Goal: Information Seeking & Learning: Learn about a topic

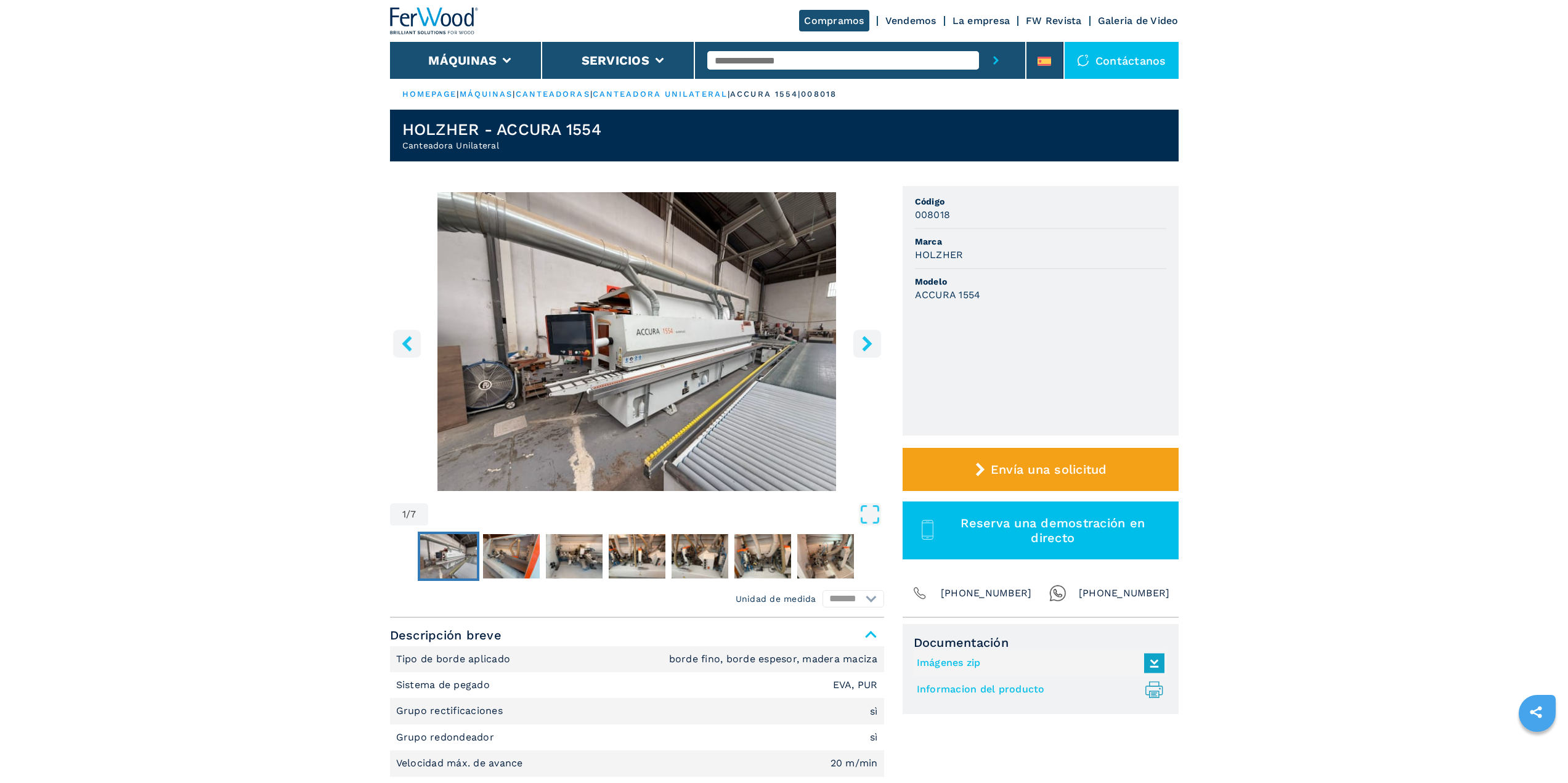
click at [864, 351] on icon "right-button" at bounding box center [867, 344] width 16 height 16
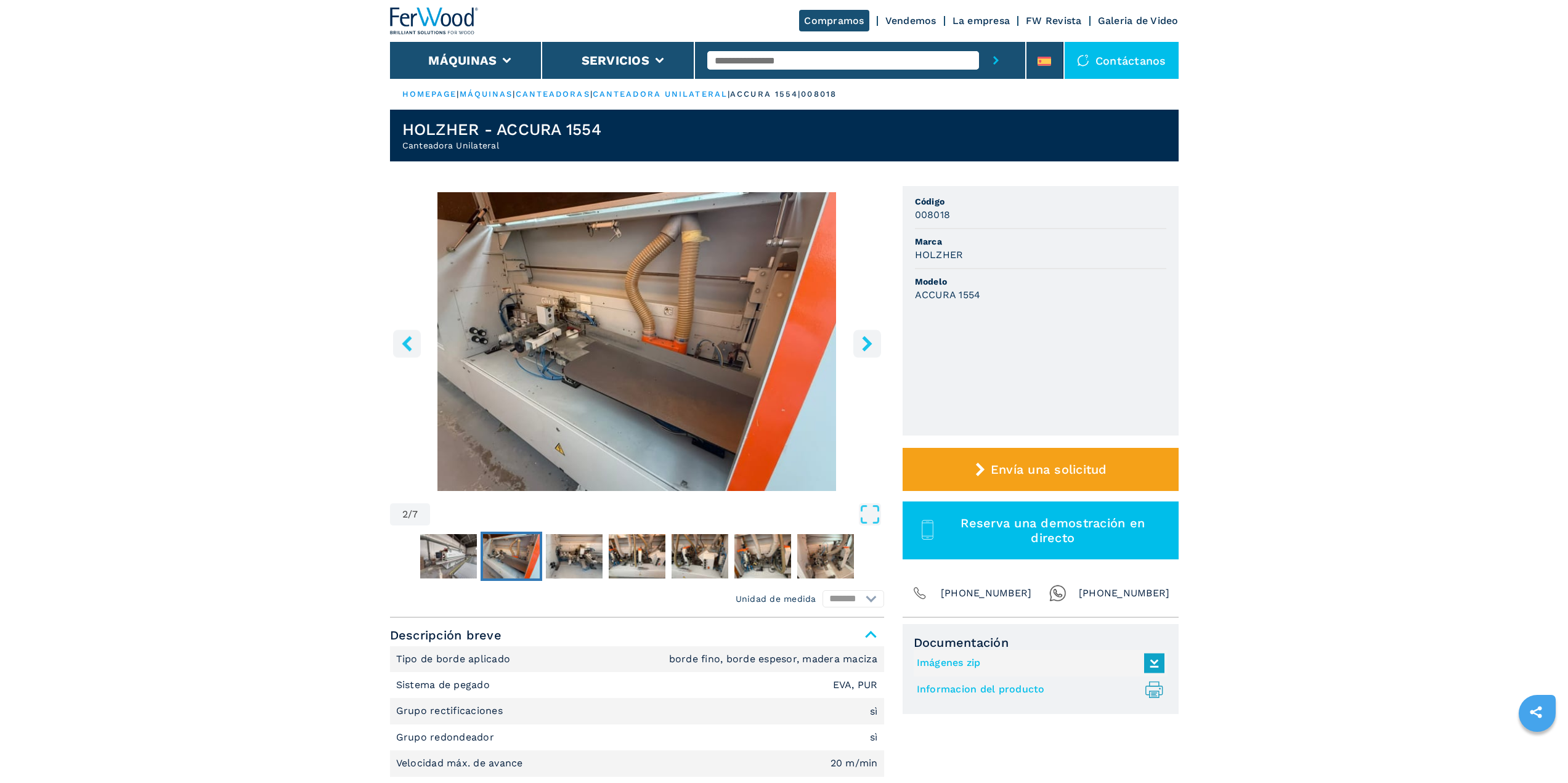
click at [864, 351] on icon "right-button" at bounding box center [866, 344] width 10 height 16
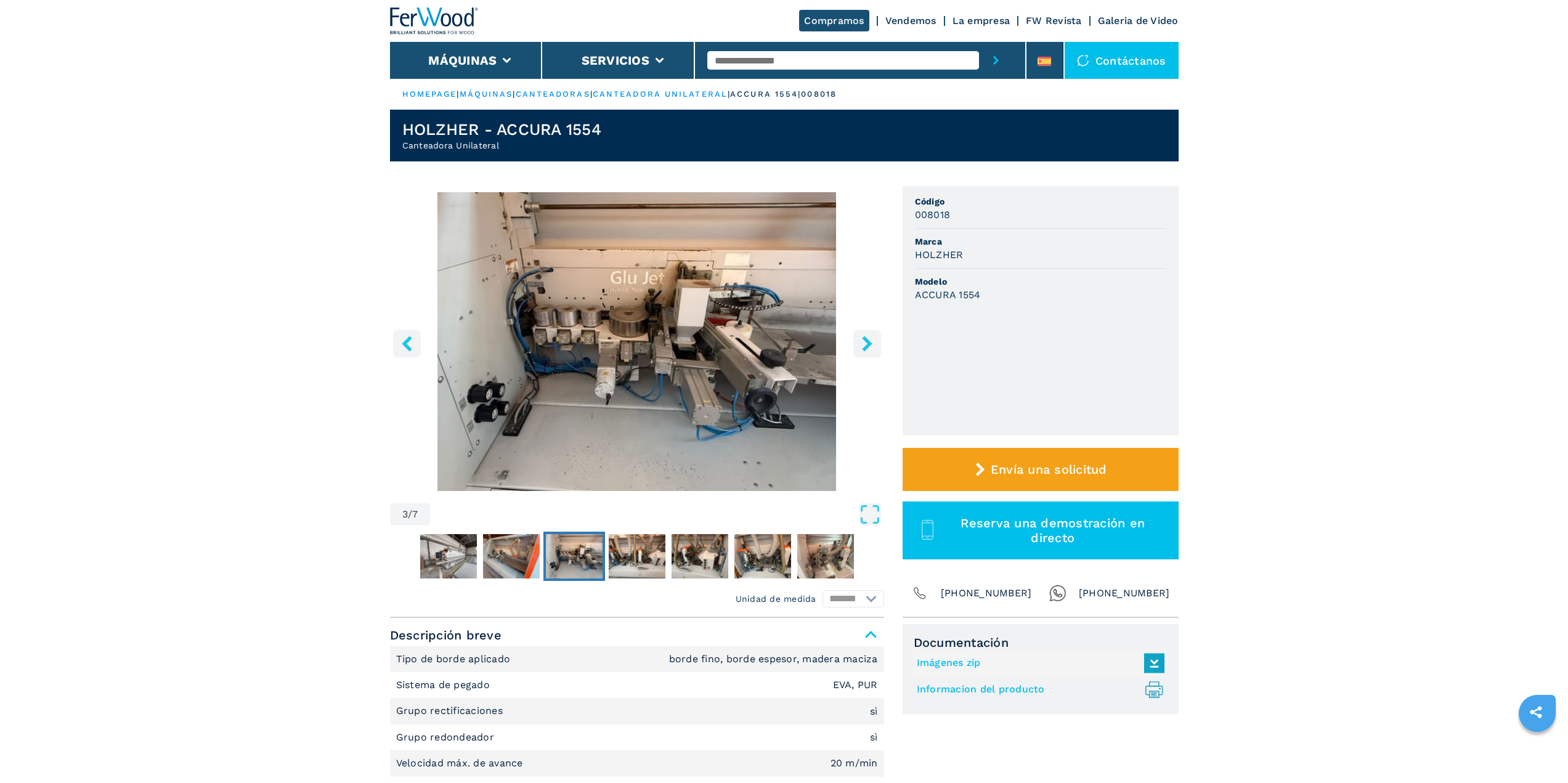
click at [864, 351] on icon "right-button" at bounding box center [866, 344] width 10 height 16
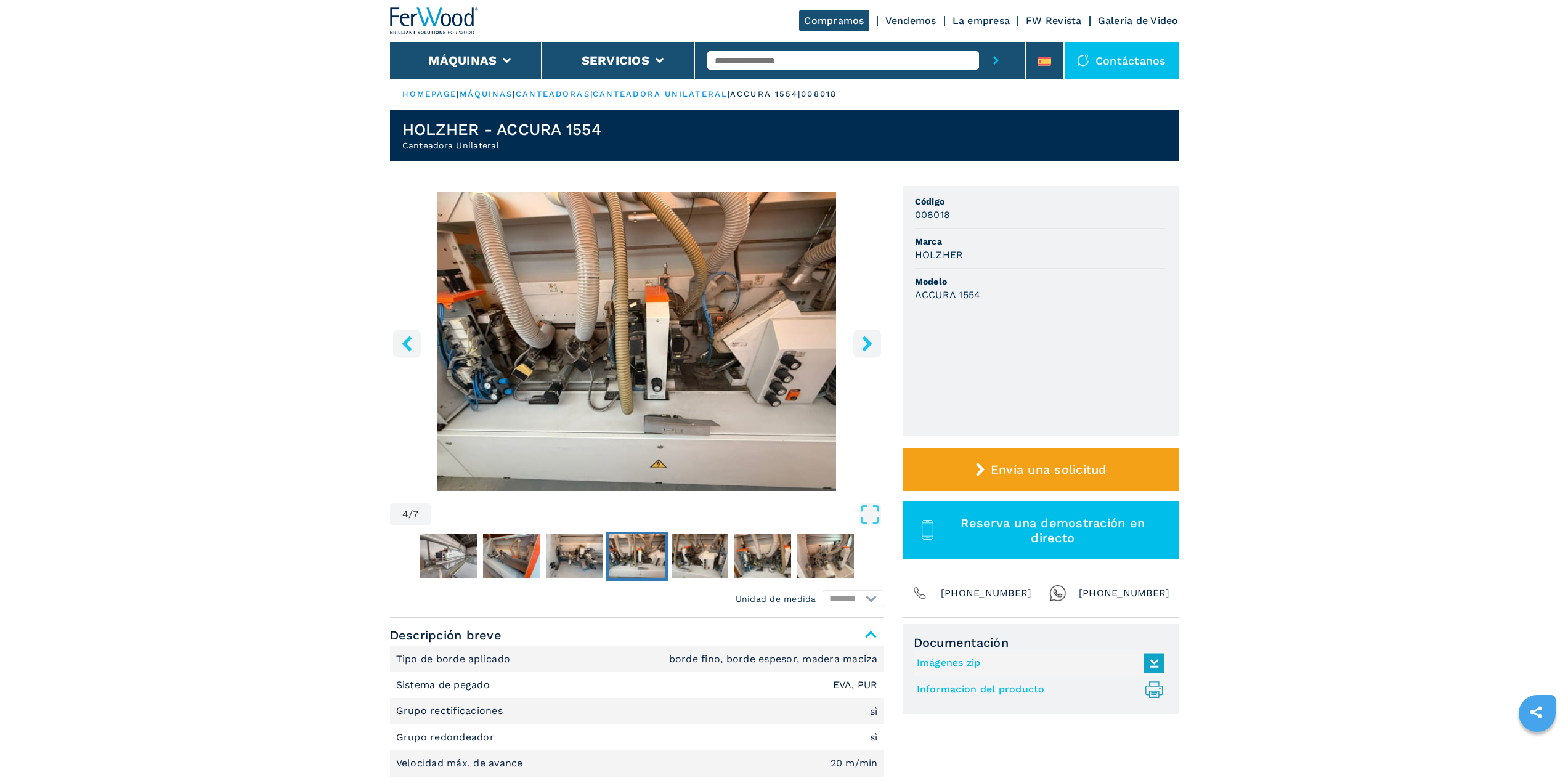
click at [864, 351] on icon "right-button" at bounding box center [866, 344] width 10 height 16
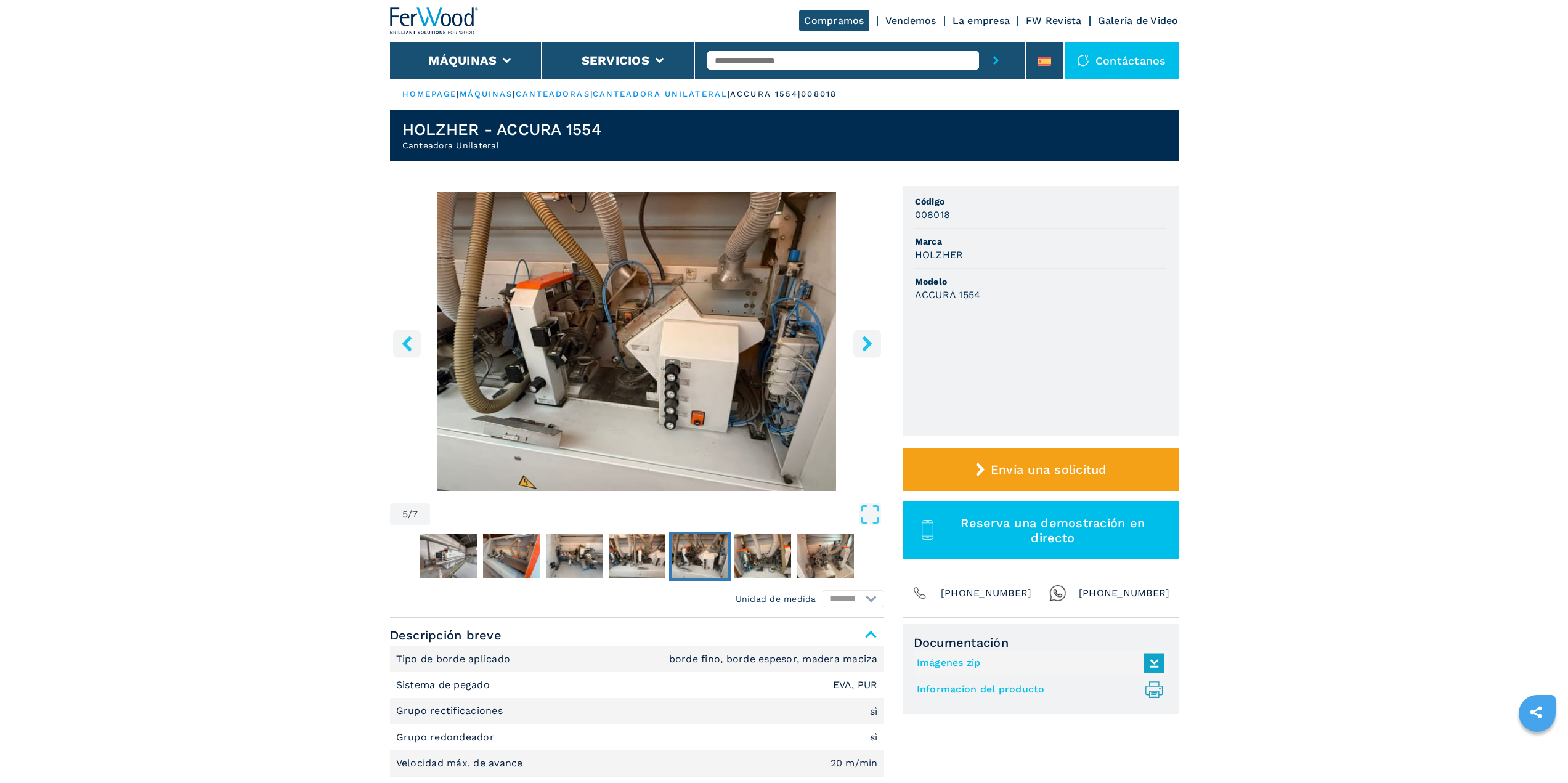
click at [864, 351] on icon "right-button" at bounding box center [866, 344] width 10 height 16
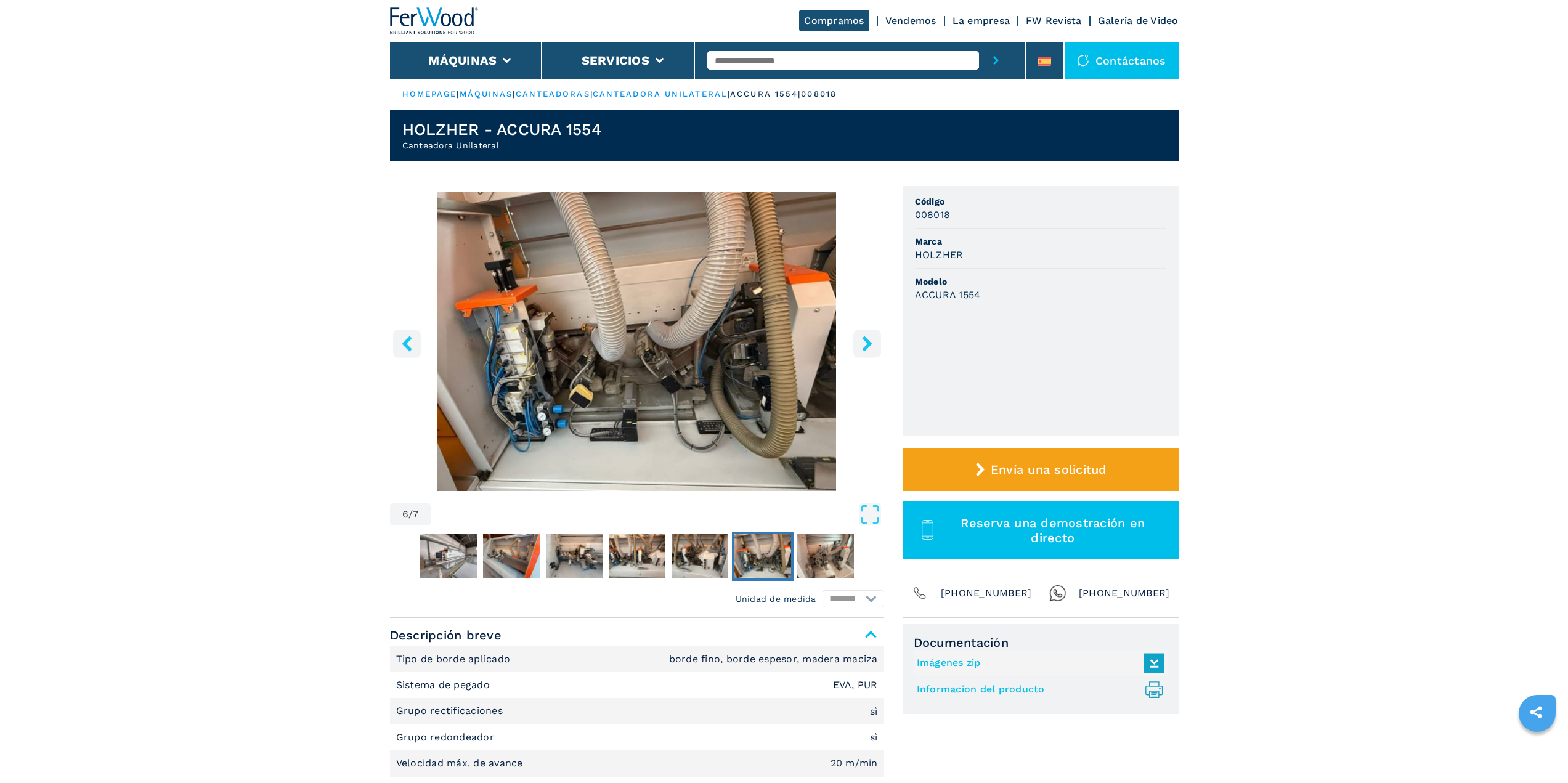
click at [864, 351] on icon "right-button" at bounding box center [866, 344] width 10 height 16
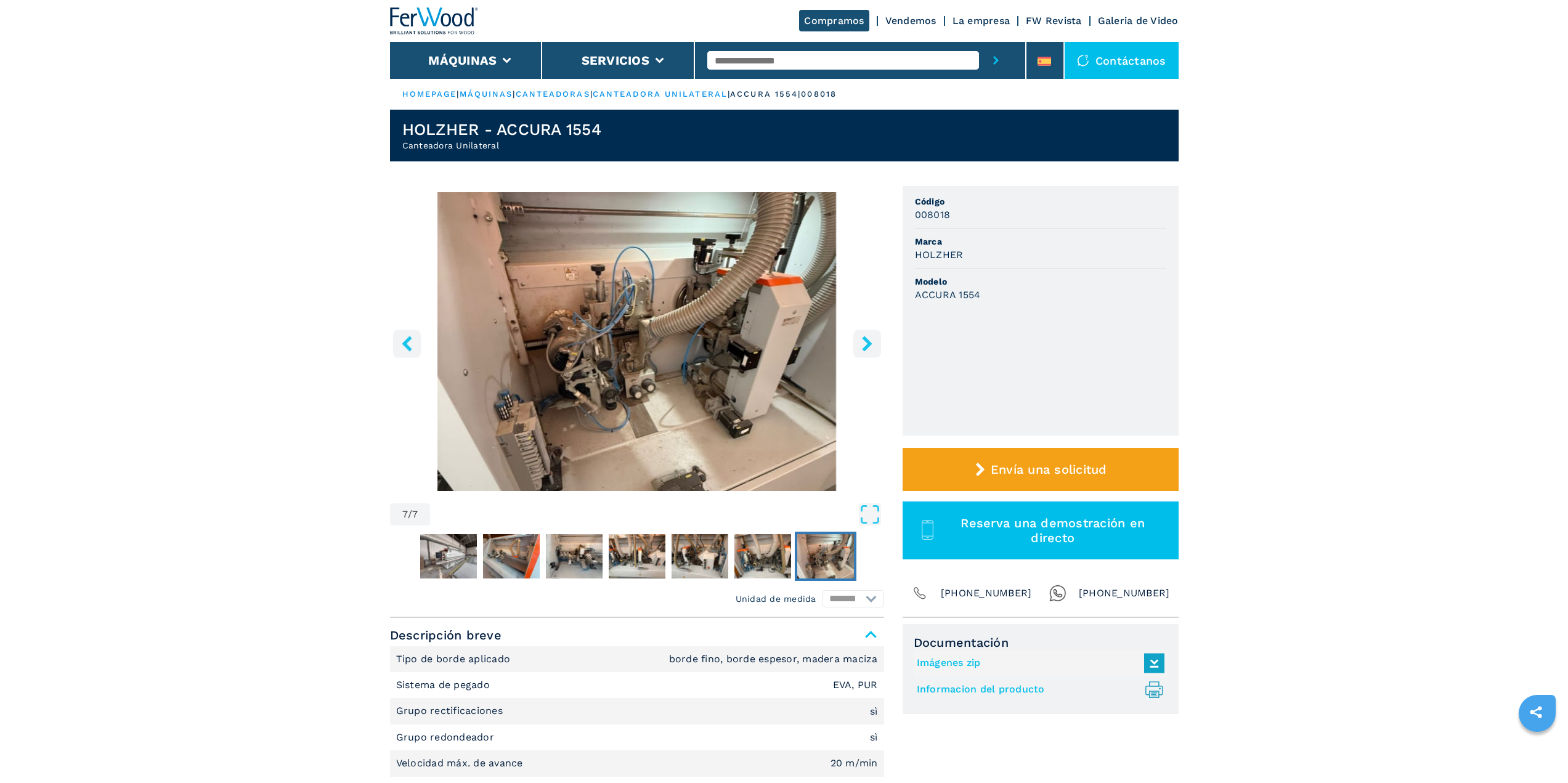
click at [863, 351] on icon "right-button" at bounding box center [867, 344] width 16 height 16
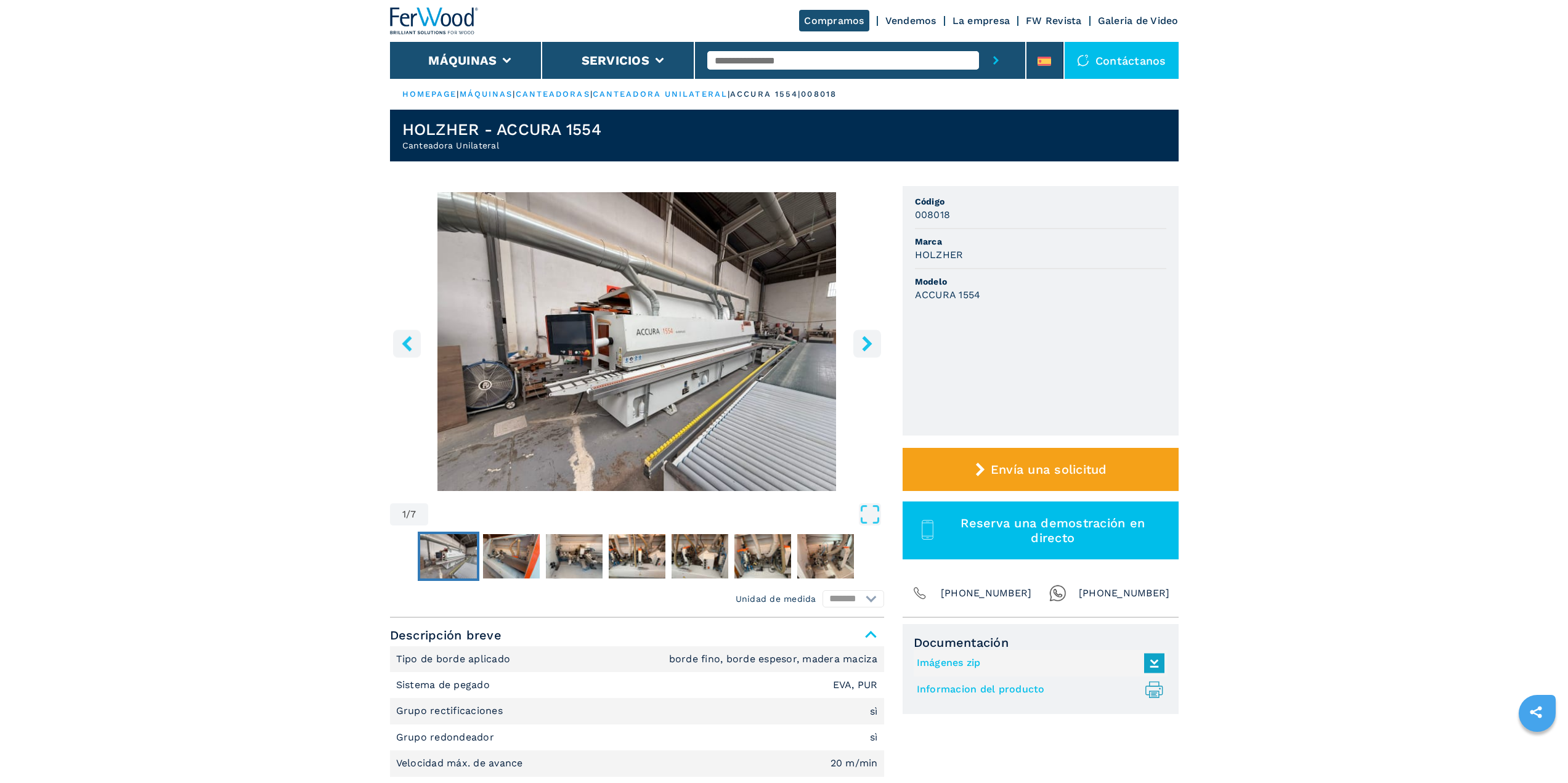
click at [863, 351] on icon "right-button" at bounding box center [867, 344] width 16 height 16
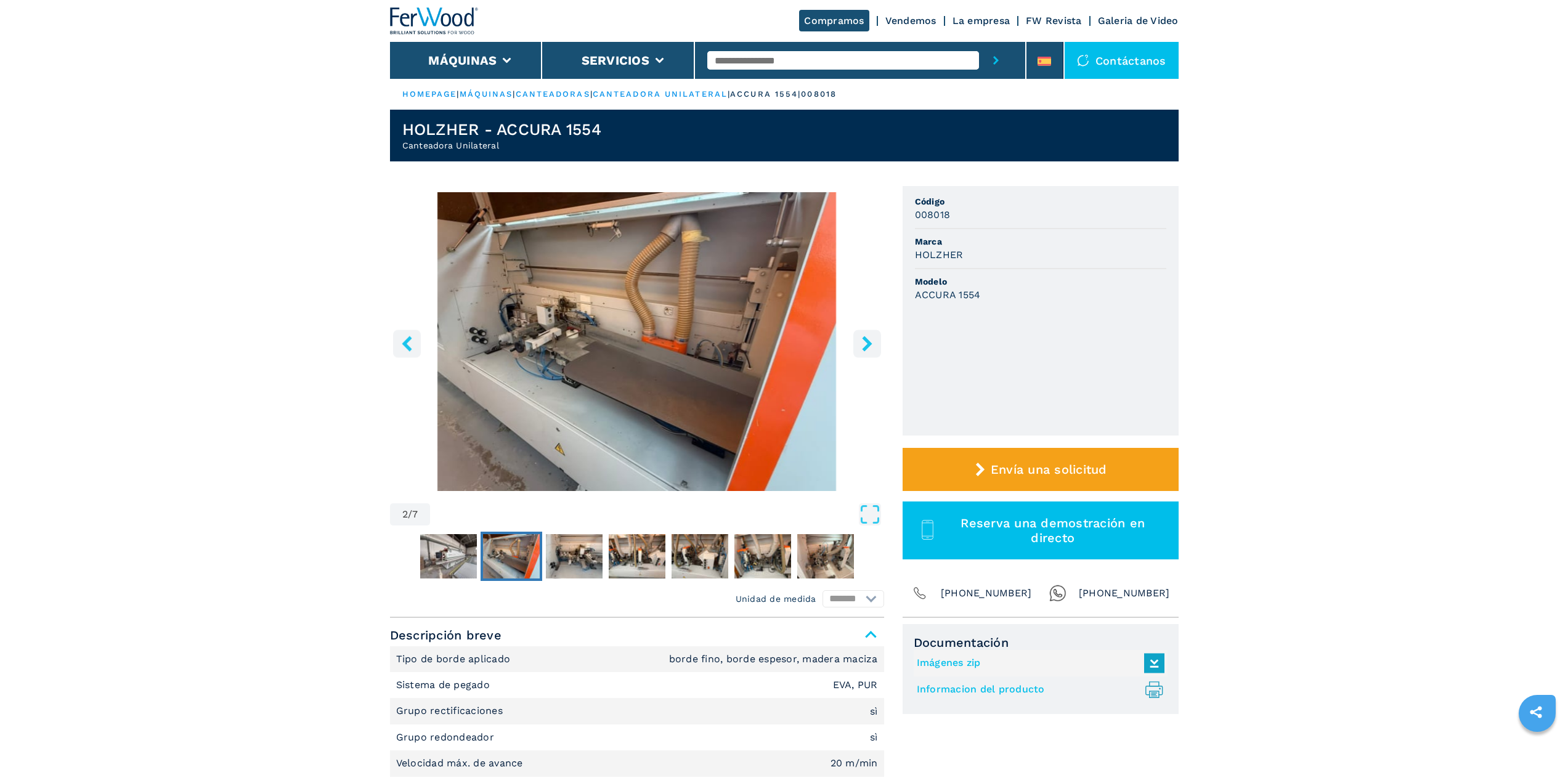
click at [870, 345] on icon "right-button" at bounding box center [866, 344] width 10 height 16
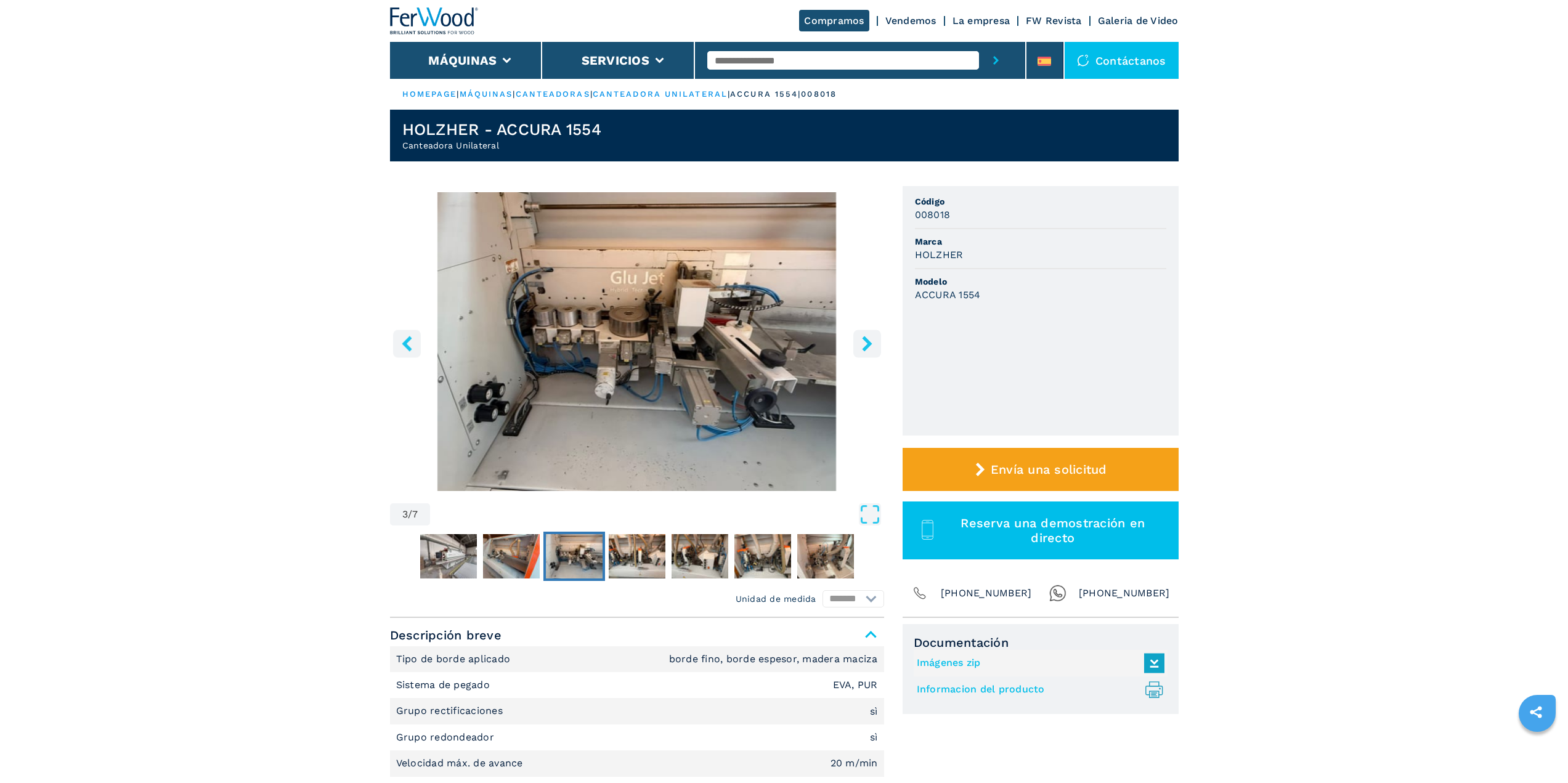
click at [870, 345] on icon "right-button" at bounding box center [866, 344] width 10 height 16
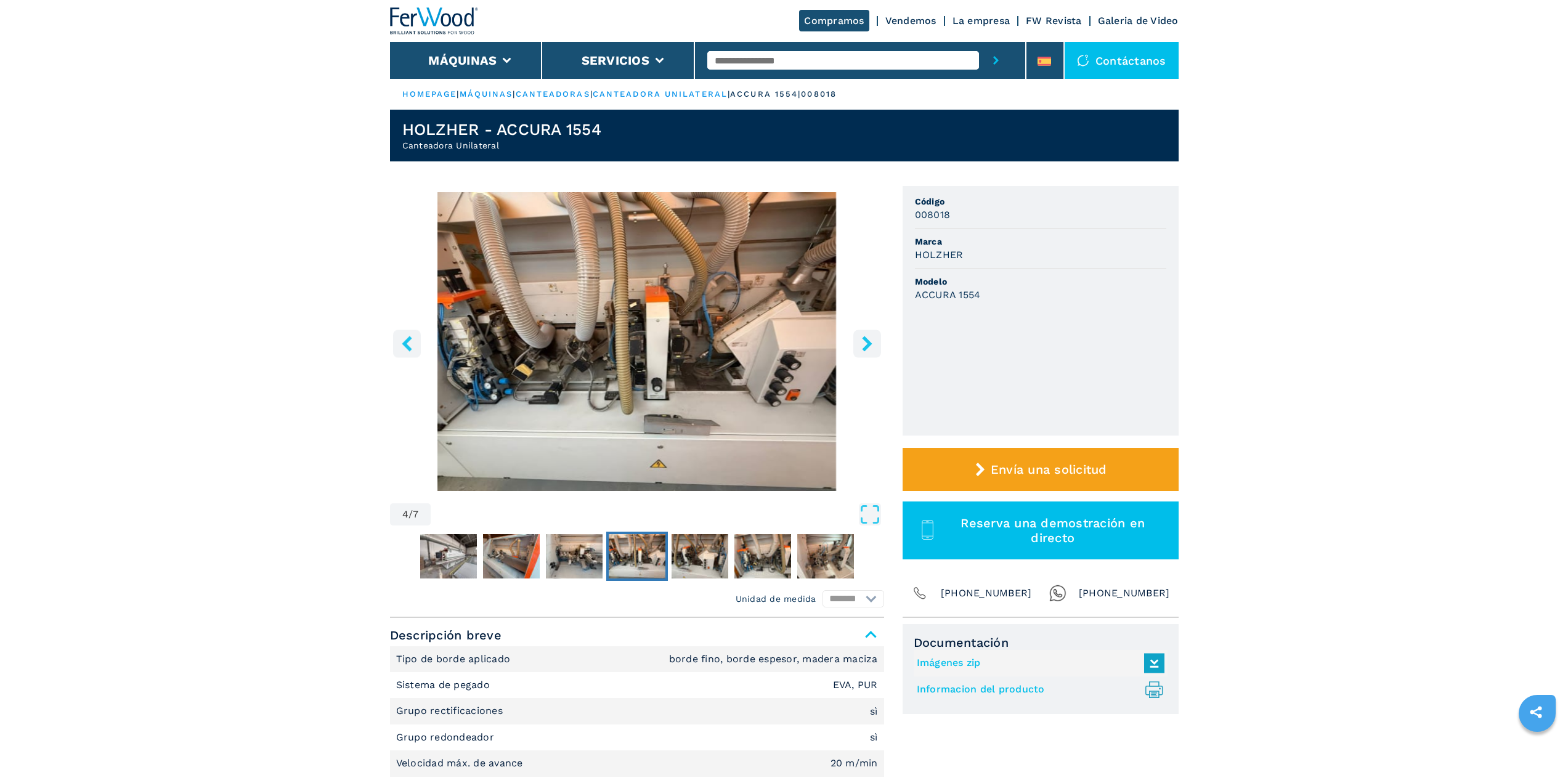
click at [854, 340] on button "right-button" at bounding box center [867, 343] width 28 height 28
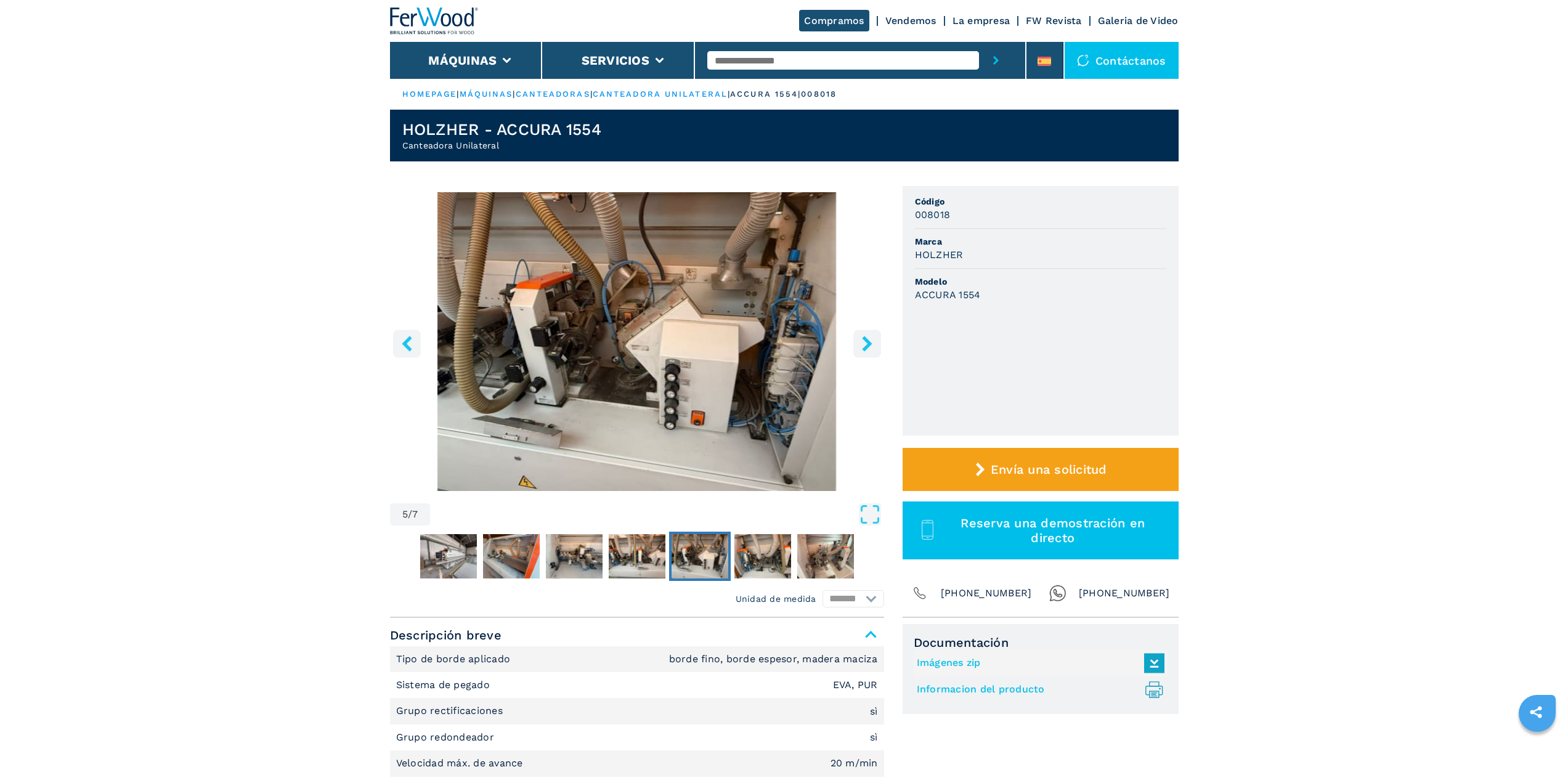
click at [866, 342] on icon "right-button" at bounding box center [866, 344] width 10 height 16
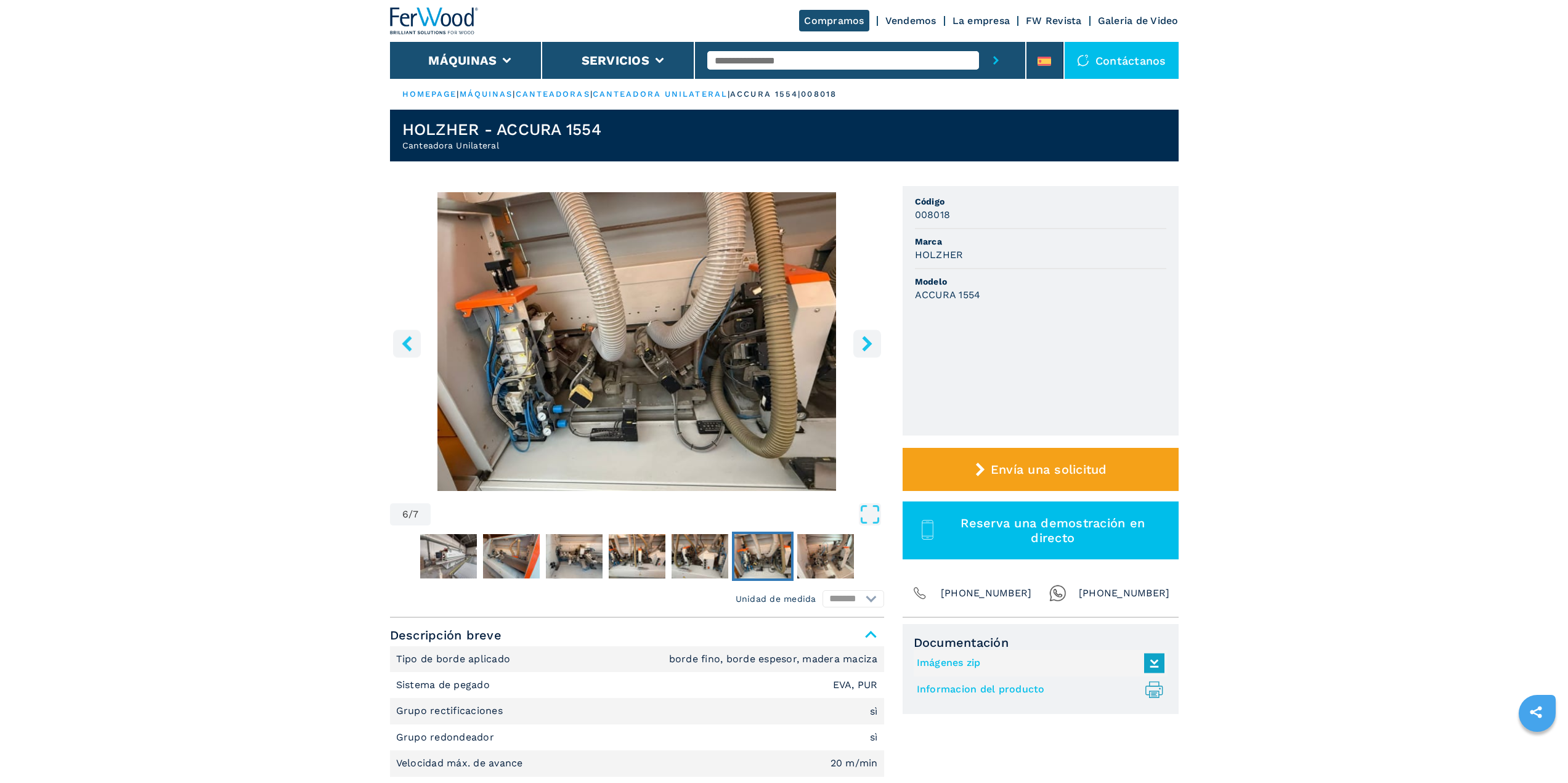
click at [866, 342] on icon "right-button" at bounding box center [866, 344] width 10 height 16
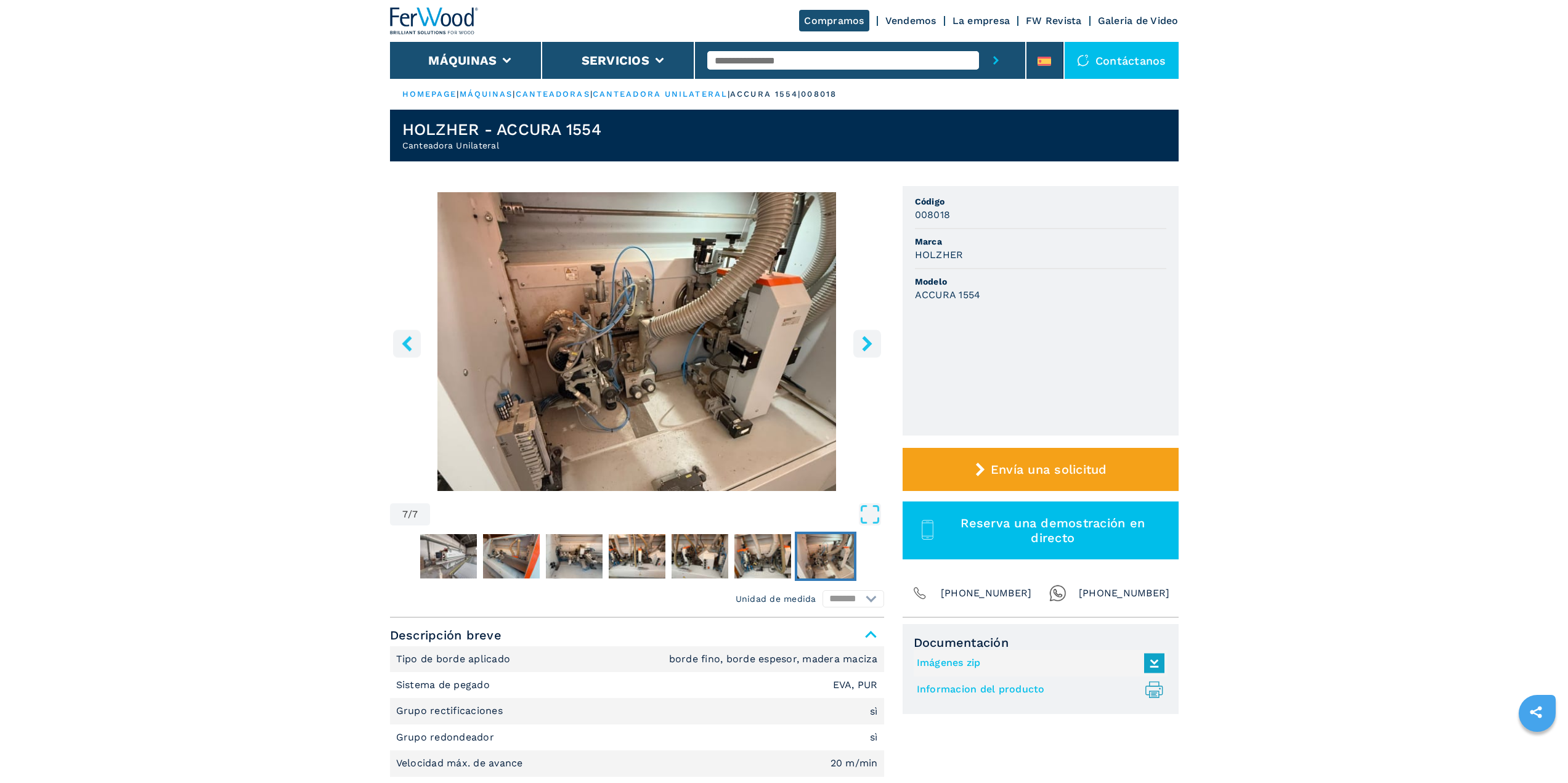
click at [866, 342] on icon "right-button" at bounding box center [866, 344] width 10 height 16
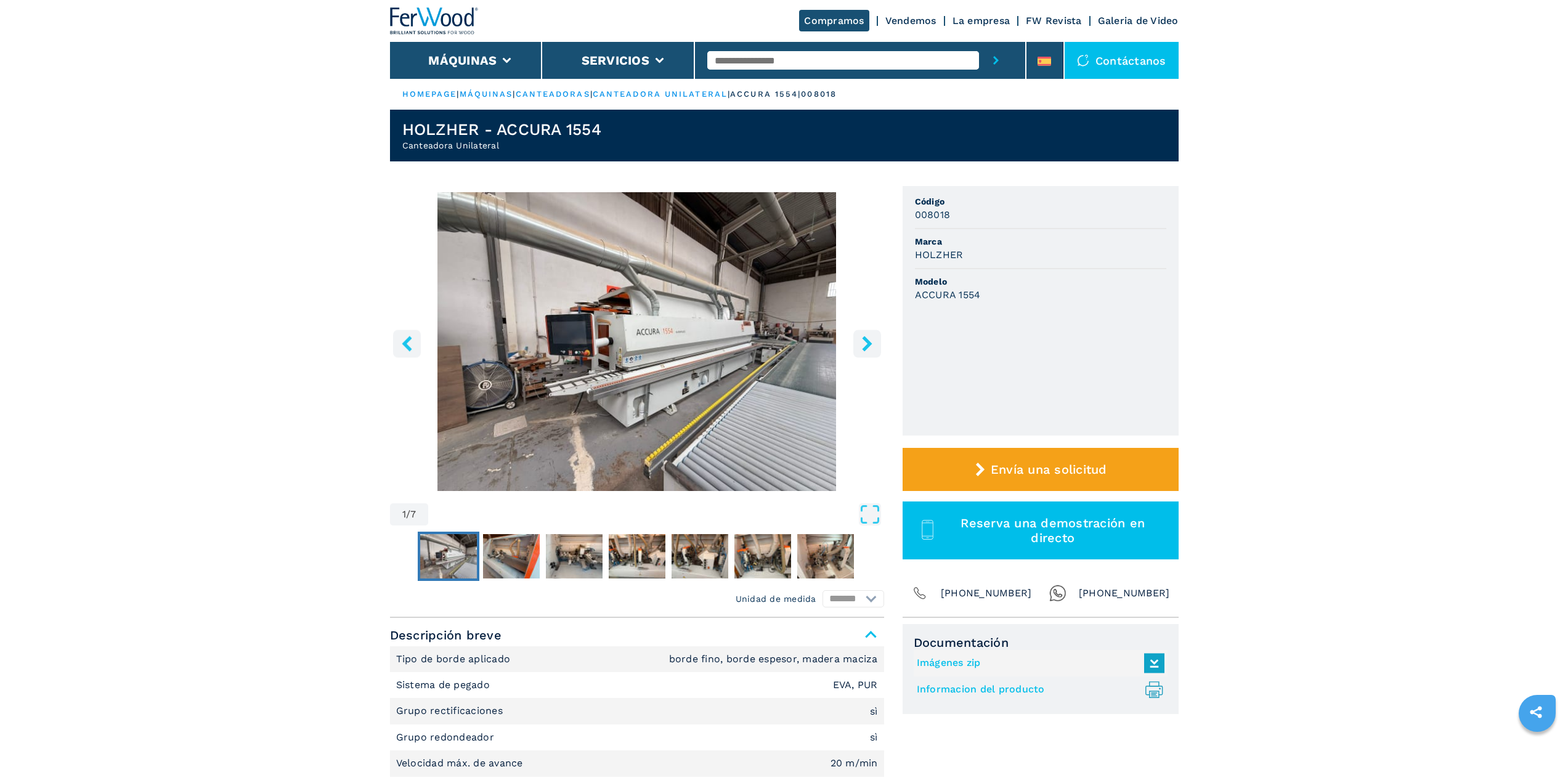
click at [868, 338] on icon "right-button" at bounding box center [867, 344] width 16 height 16
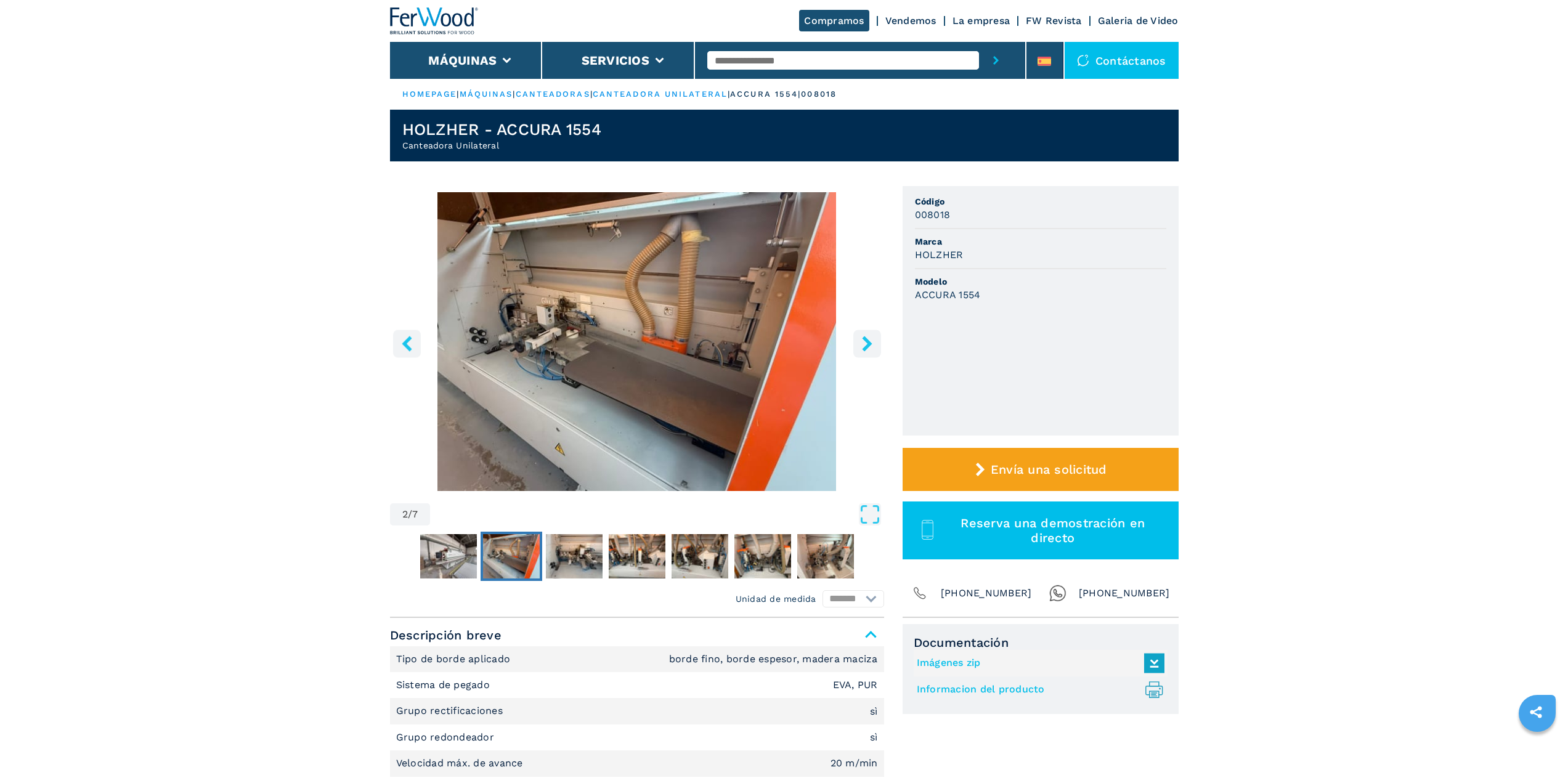
click at [868, 338] on icon "right-button" at bounding box center [867, 344] width 16 height 16
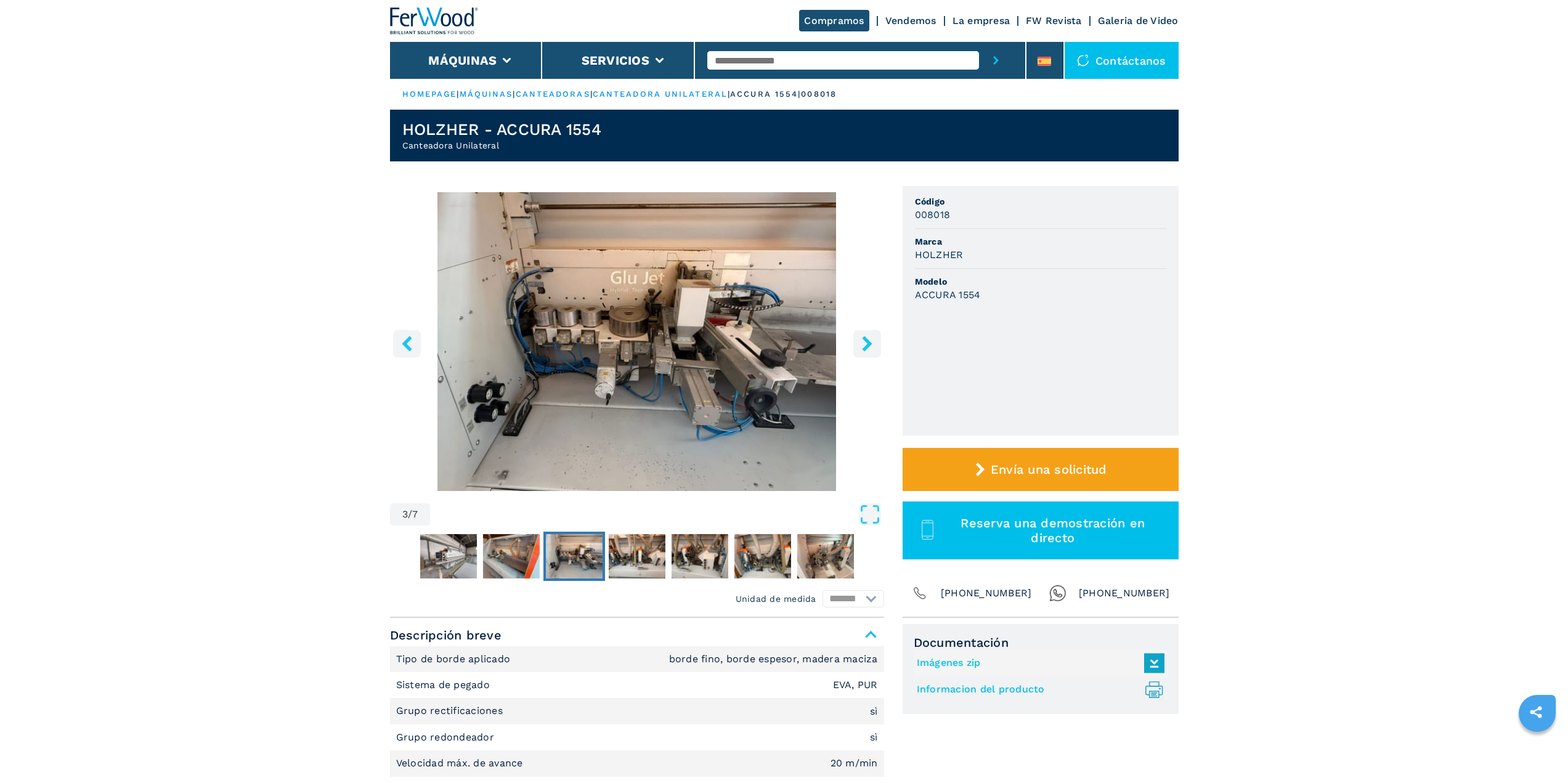
click at [400, 339] on icon "left-button" at bounding box center [407, 344] width 16 height 16
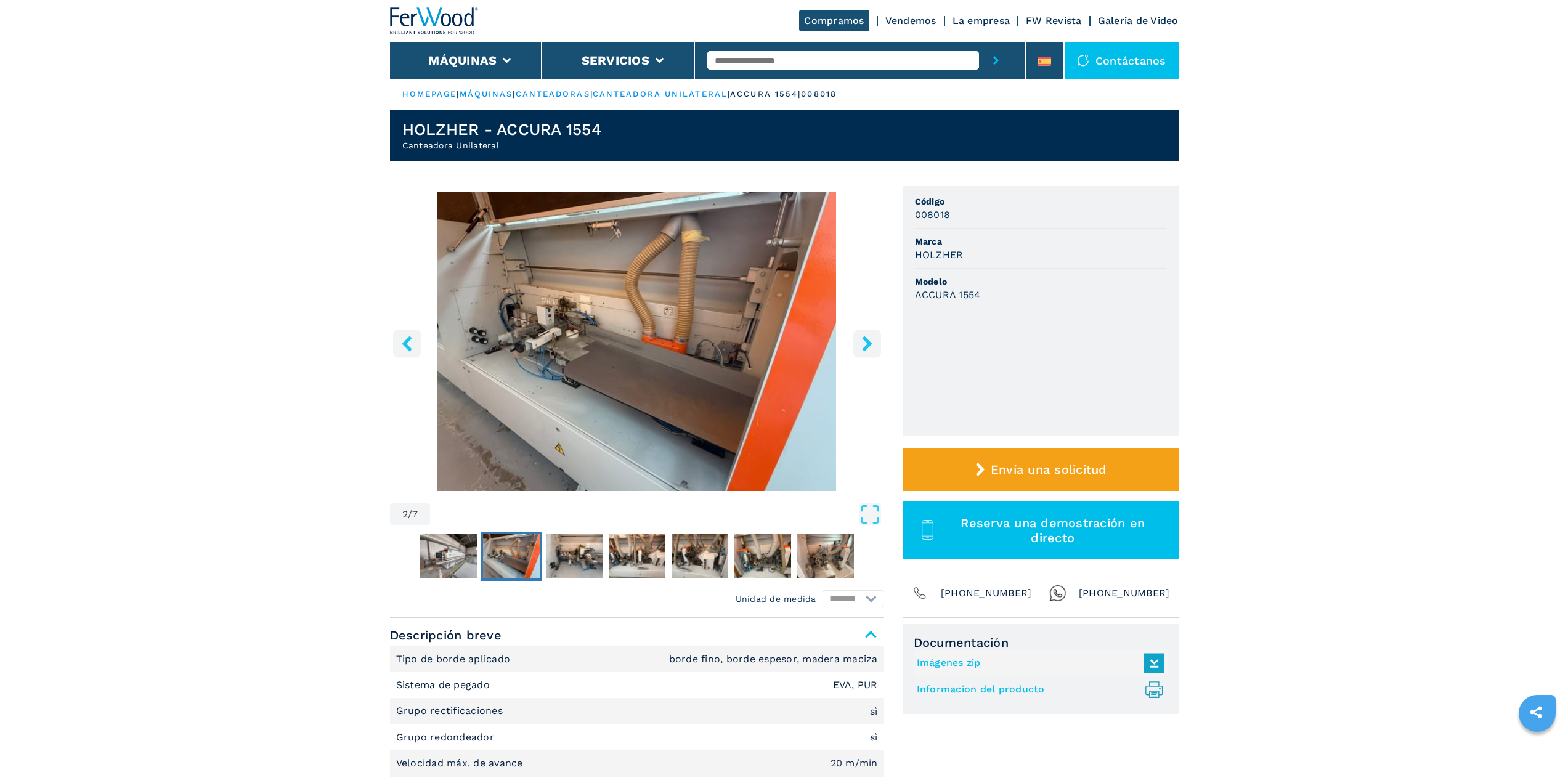
click at [400, 339] on icon "left-button" at bounding box center [407, 344] width 16 height 16
